Goal: Task Accomplishment & Management: Use online tool/utility

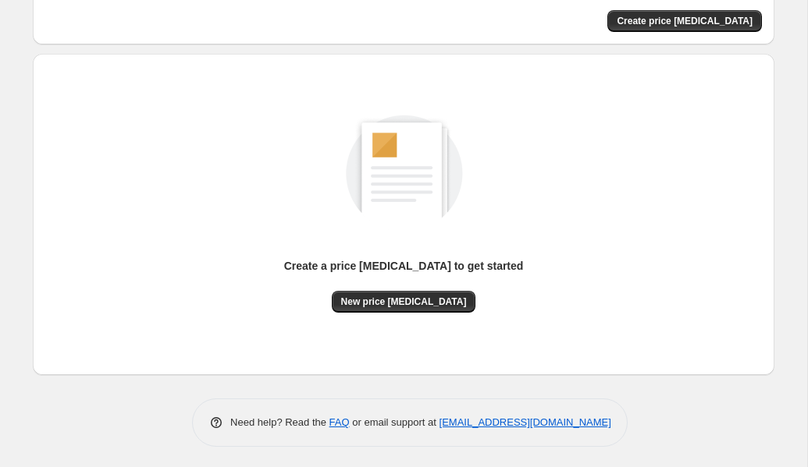
scroll to position [117, 0]
